Goal: Task Accomplishment & Management: Manage account settings

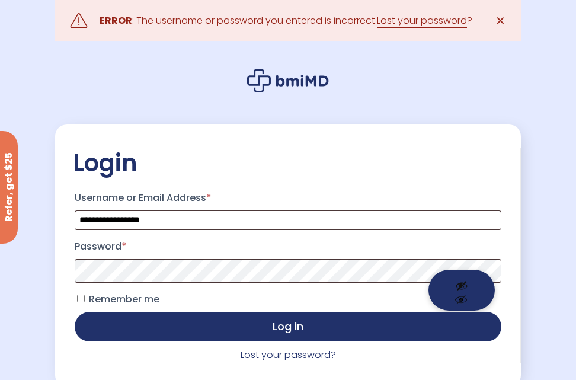
click at [466, 271] on button "Show password" at bounding box center [461, 290] width 66 height 41
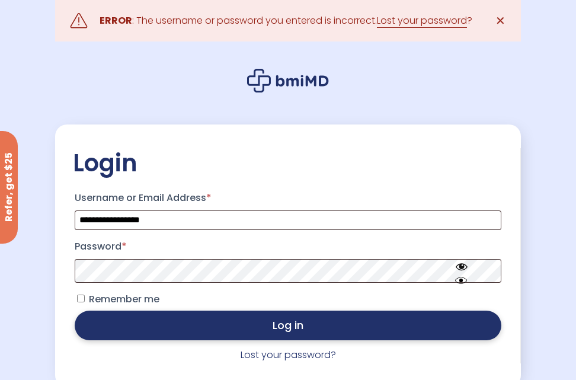
click at [272, 329] on button "Log in" at bounding box center [288, 325] width 427 height 30
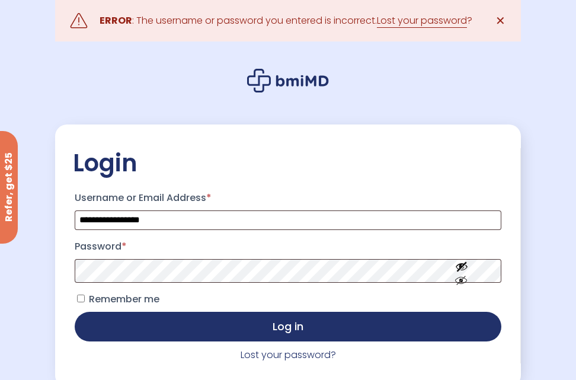
click at [278, 311] on p "Remember me Log in" at bounding box center [288, 315] width 430 height 55
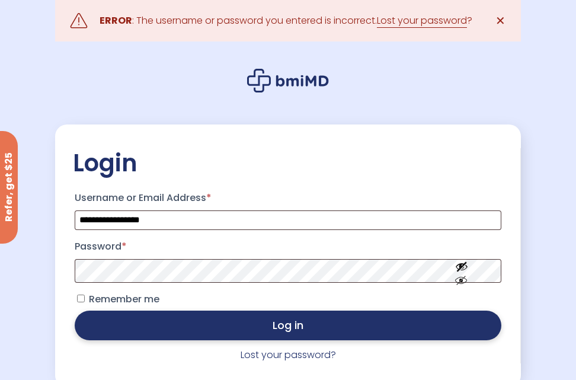
click at [287, 327] on button "Log in" at bounding box center [288, 325] width 427 height 30
click at [300, 333] on button "Log in" at bounding box center [288, 325] width 427 height 30
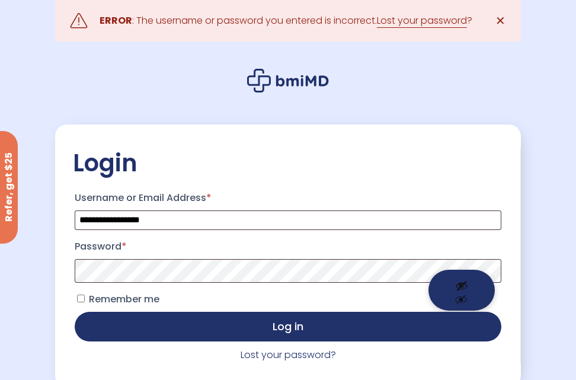
click at [461, 285] on button "Show password" at bounding box center [461, 290] width 66 height 41
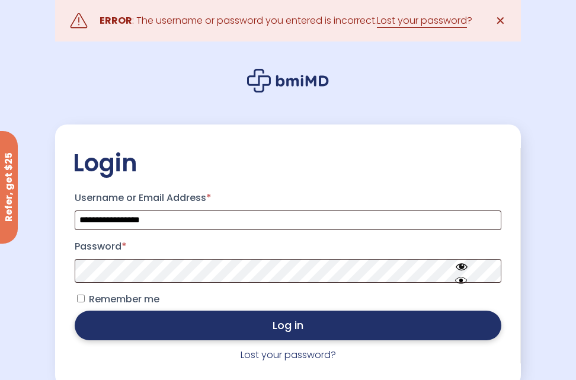
click at [312, 330] on button "Log in" at bounding box center [288, 325] width 427 height 30
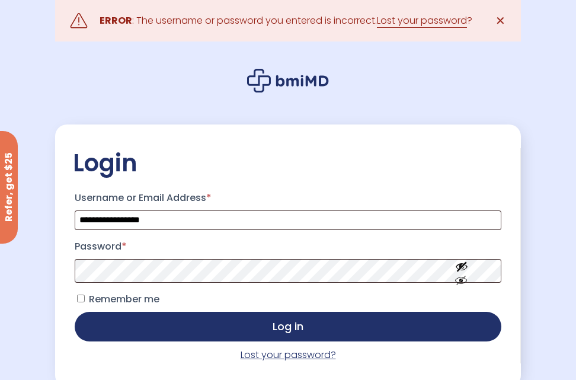
click at [288, 358] on link "Lost your password?" at bounding box center [288, 355] width 95 height 14
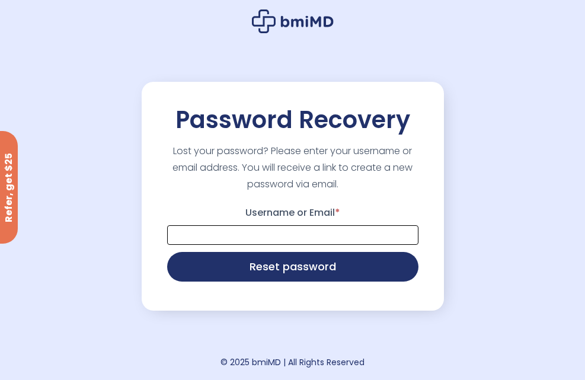
click at [280, 239] on input "Username or Email *" at bounding box center [292, 235] width 251 height 20
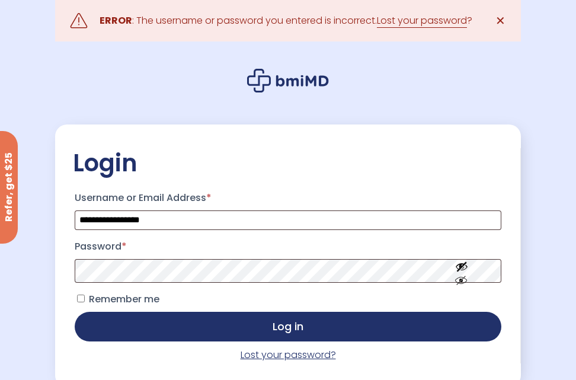
click at [290, 356] on link "Lost your password?" at bounding box center [288, 355] width 95 height 14
